Goal: Contribute content: Contribute content

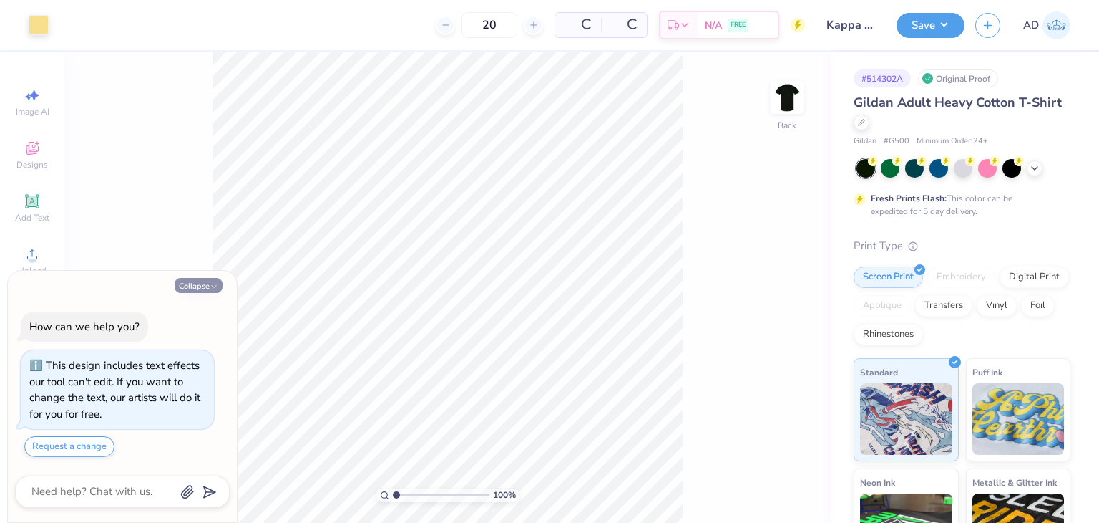
click at [206, 281] on button "Collapse" at bounding box center [199, 285] width 48 height 15
type textarea "x"
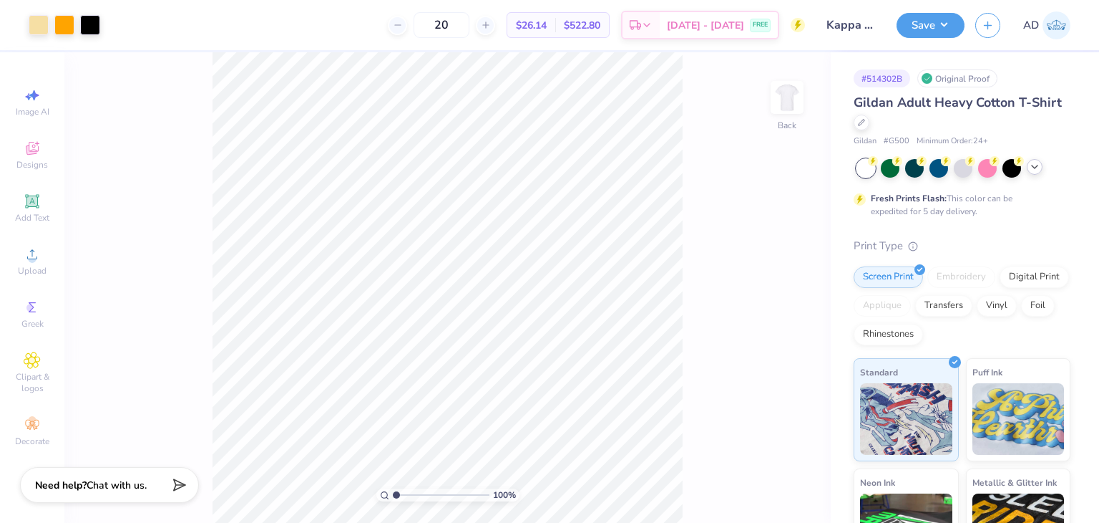
click at [1034, 169] on icon at bounding box center [1034, 166] width 11 height 11
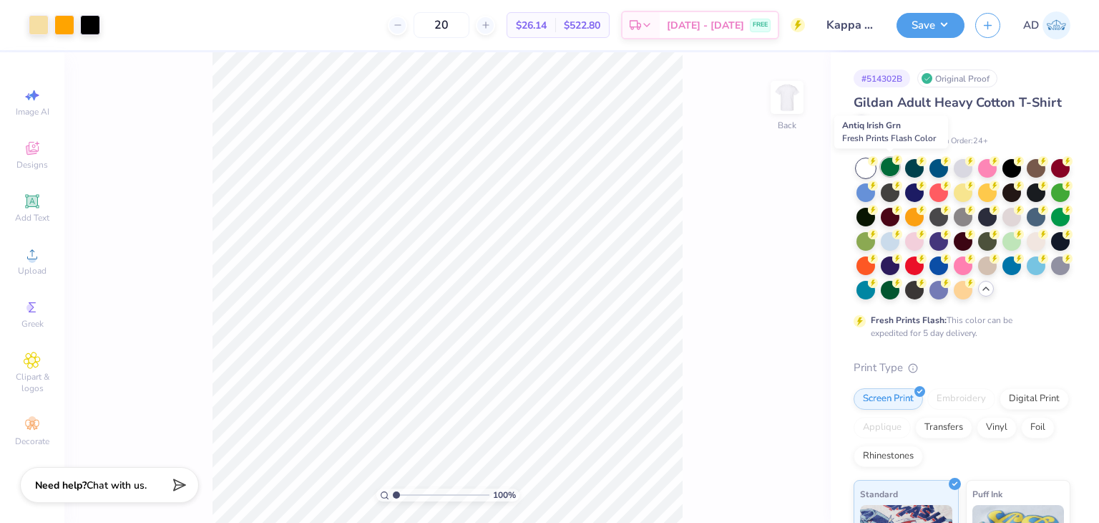
click at [884, 167] on div at bounding box center [890, 166] width 19 height 19
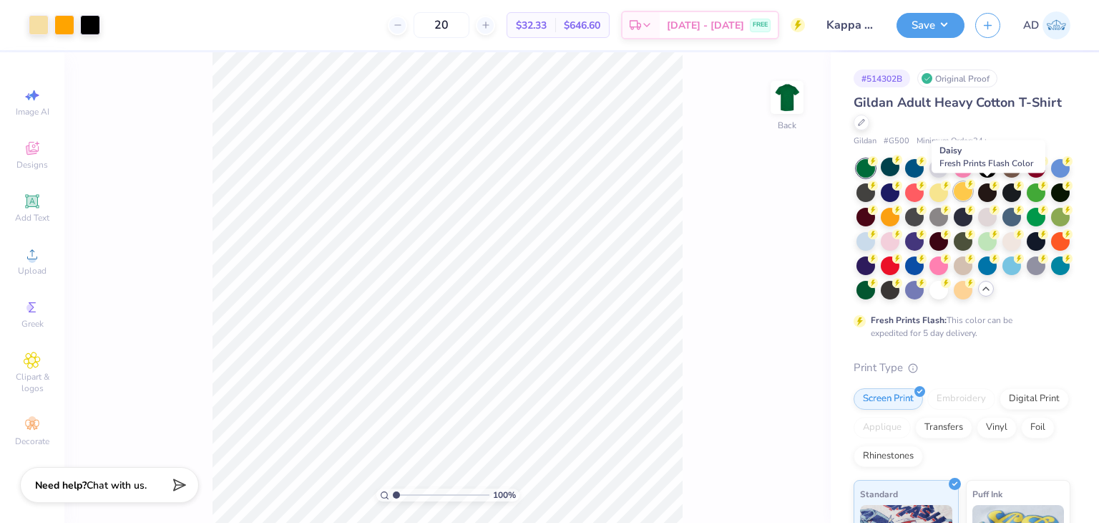
click at [973, 186] on div at bounding box center [963, 191] width 19 height 19
click at [973, 190] on div at bounding box center [963, 191] width 19 height 19
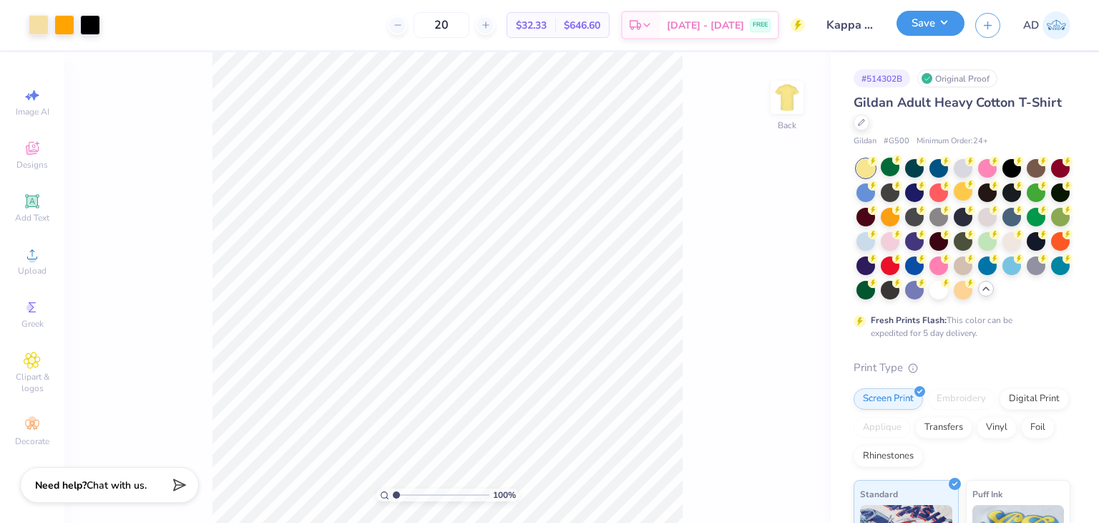
click at [937, 14] on button "Save" at bounding box center [931, 23] width 68 height 25
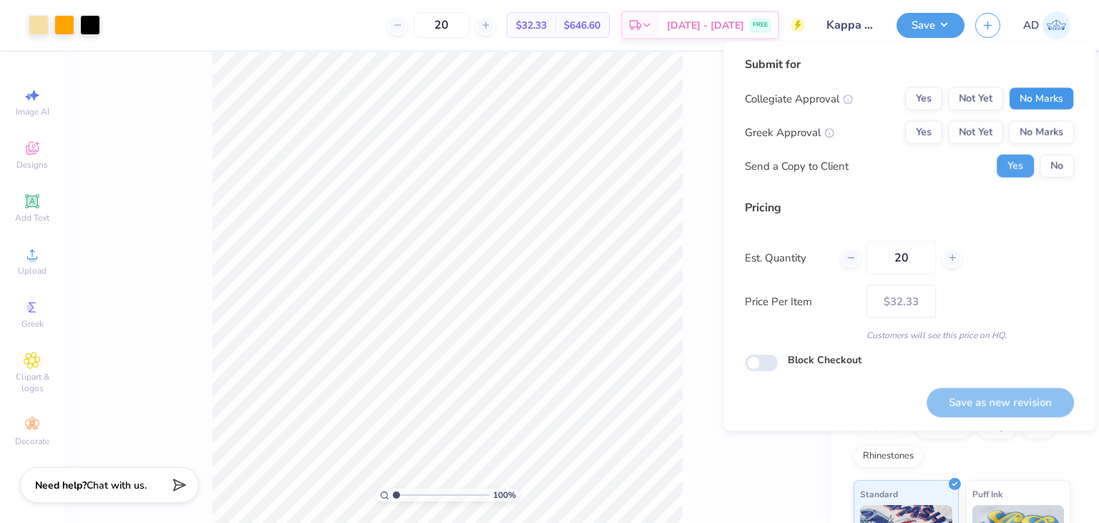
click at [1054, 92] on button "No Marks" at bounding box center [1041, 98] width 65 height 23
click at [1038, 127] on button "No Marks" at bounding box center [1041, 132] width 65 height 23
click at [1000, 413] on button "Save as new revision" at bounding box center [1000, 401] width 147 height 29
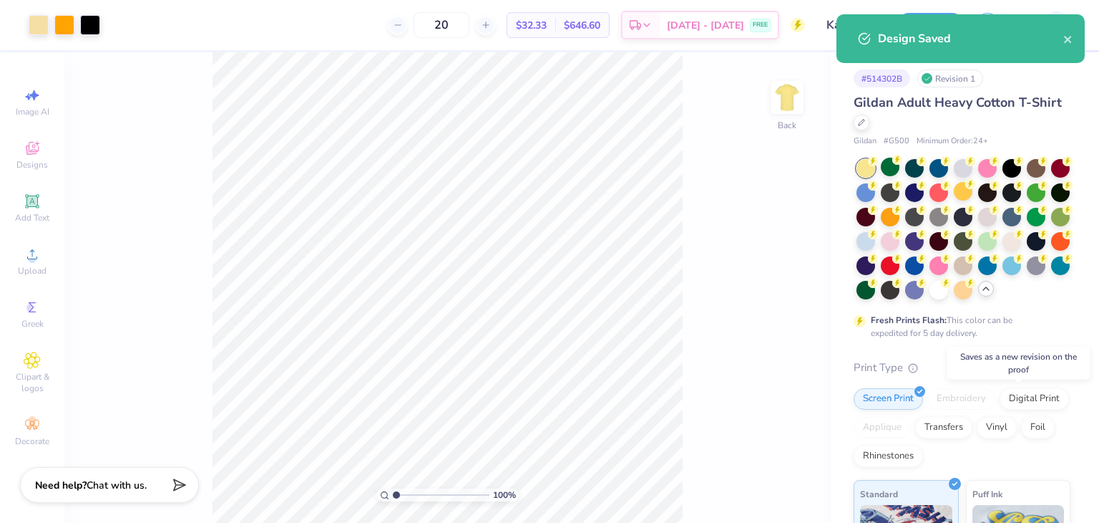
type input "– –"
click at [954, 298] on div at bounding box center [963, 288] width 19 height 19
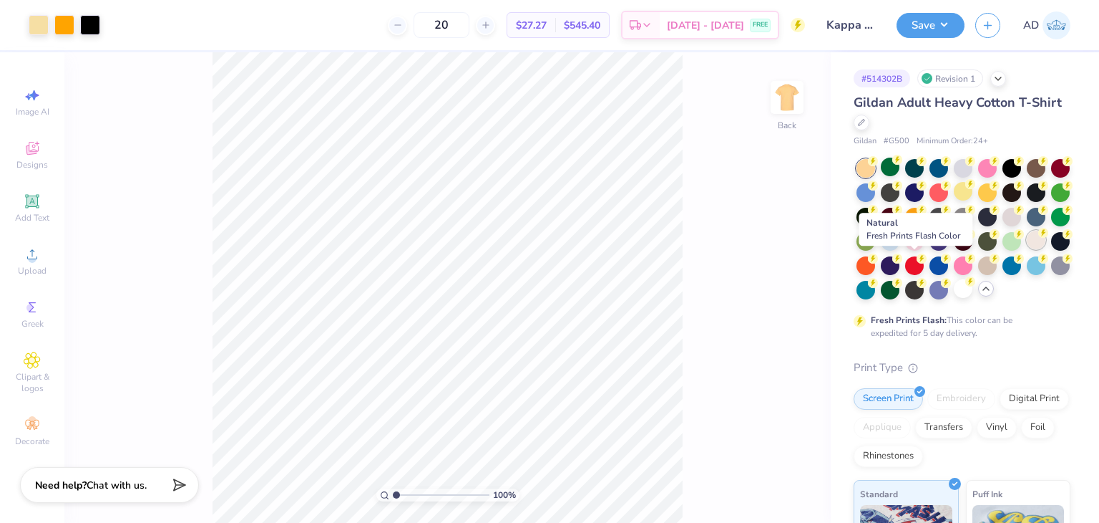
click at [1027, 249] on div at bounding box center [1036, 239] width 19 height 19
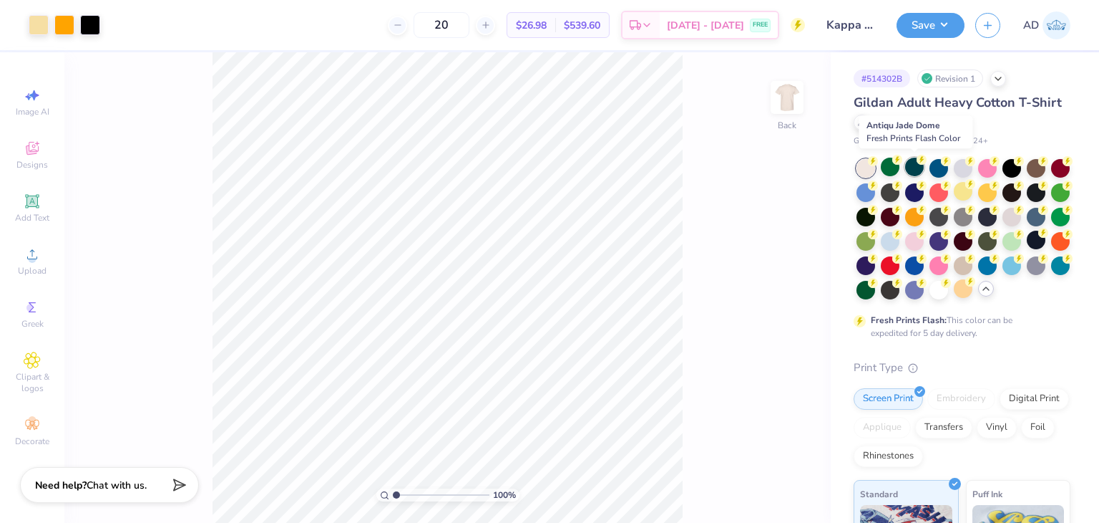
click at [916, 165] on div at bounding box center [915, 166] width 19 height 19
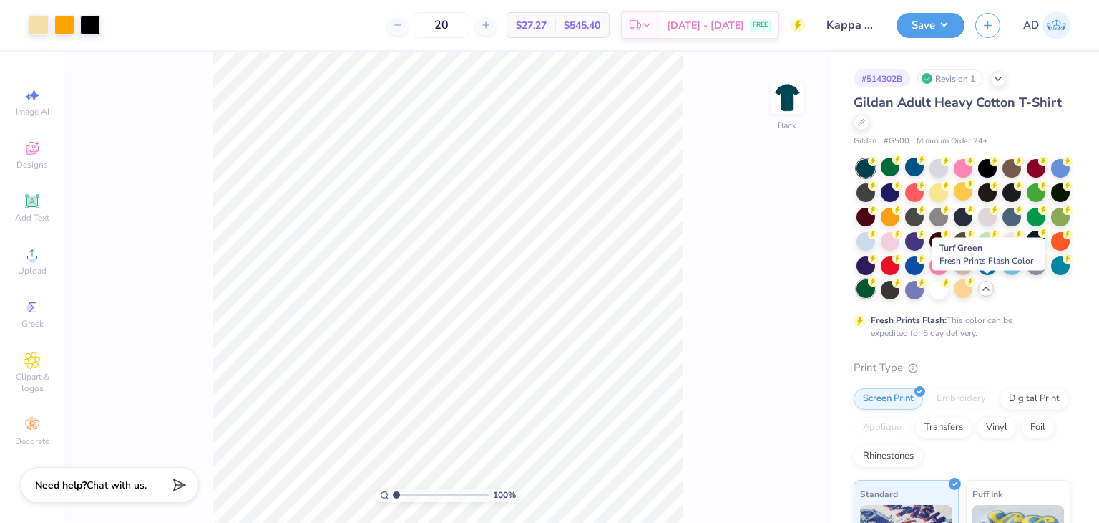
click at [875, 291] on div at bounding box center [866, 288] width 19 height 19
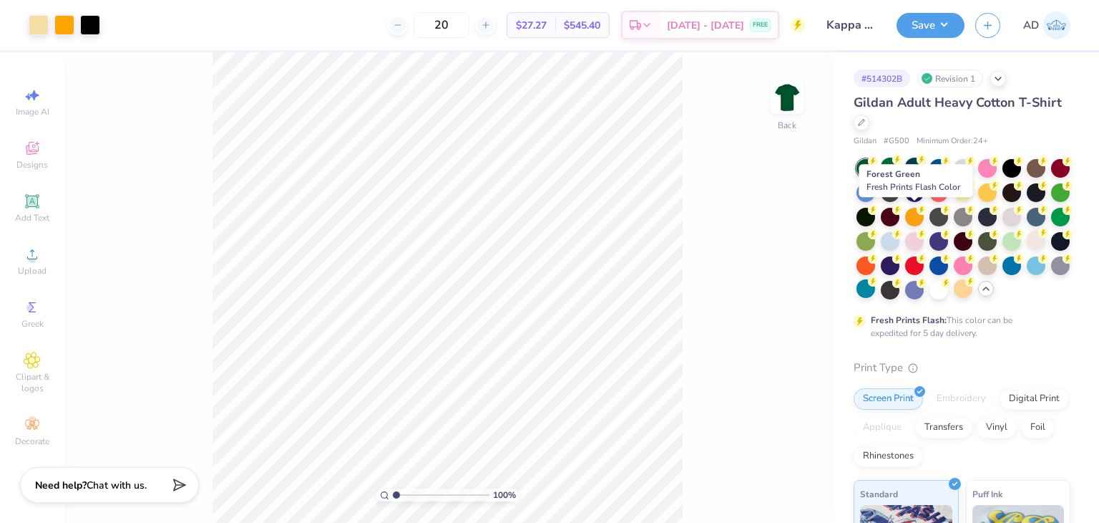
click at [875, 215] on div at bounding box center [866, 217] width 19 height 19
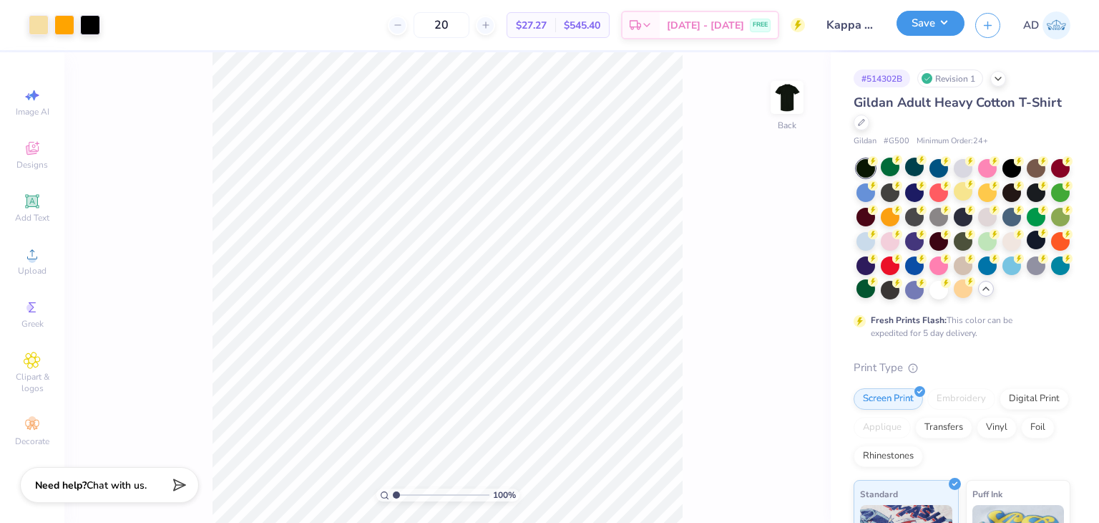
click at [931, 26] on button "Save" at bounding box center [931, 23] width 68 height 25
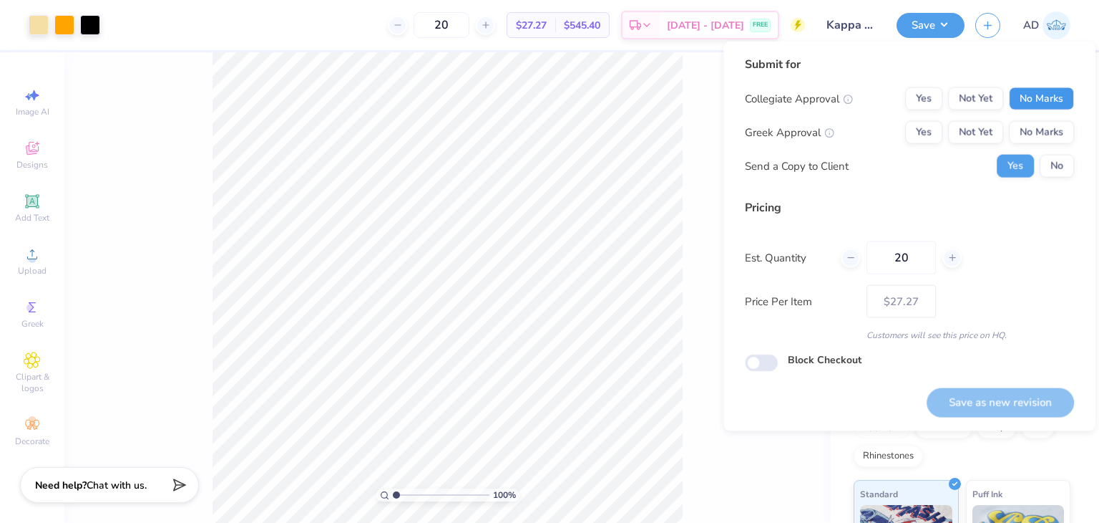
click at [1019, 95] on button "No Marks" at bounding box center [1041, 98] width 65 height 23
click at [1028, 130] on button "No Marks" at bounding box center [1041, 132] width 65 height 23
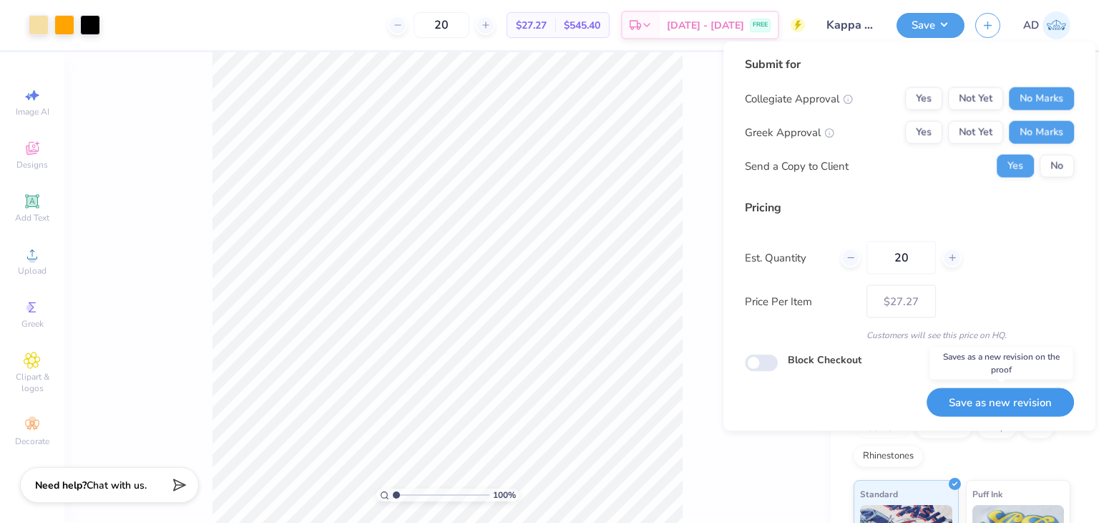
click at [971, 398] on button "Save as new revision" at bounding box center [1000, 401] width 147 height 29
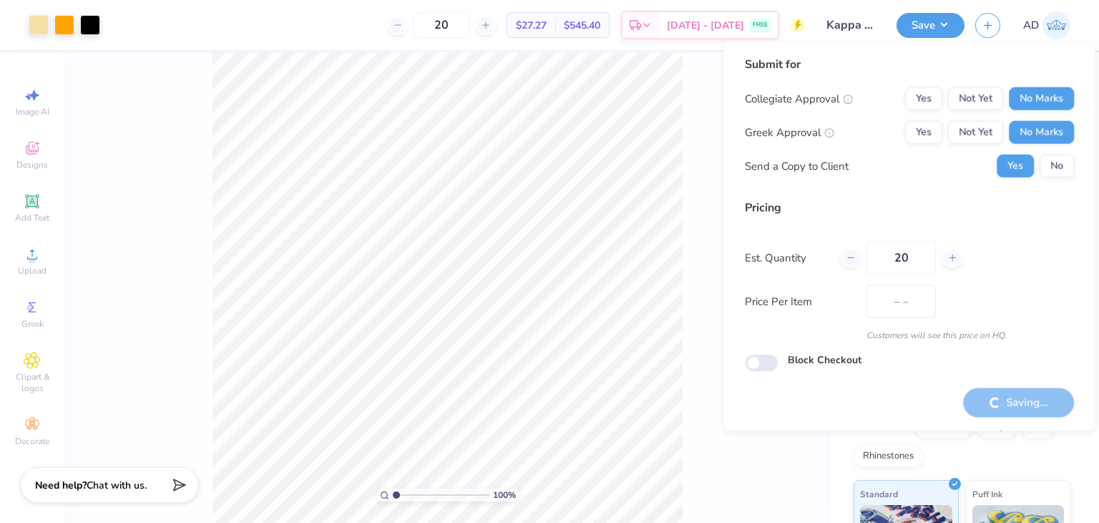
type input "$27.27"
